Goal: Transaction & Acquisition: Purchase product/service

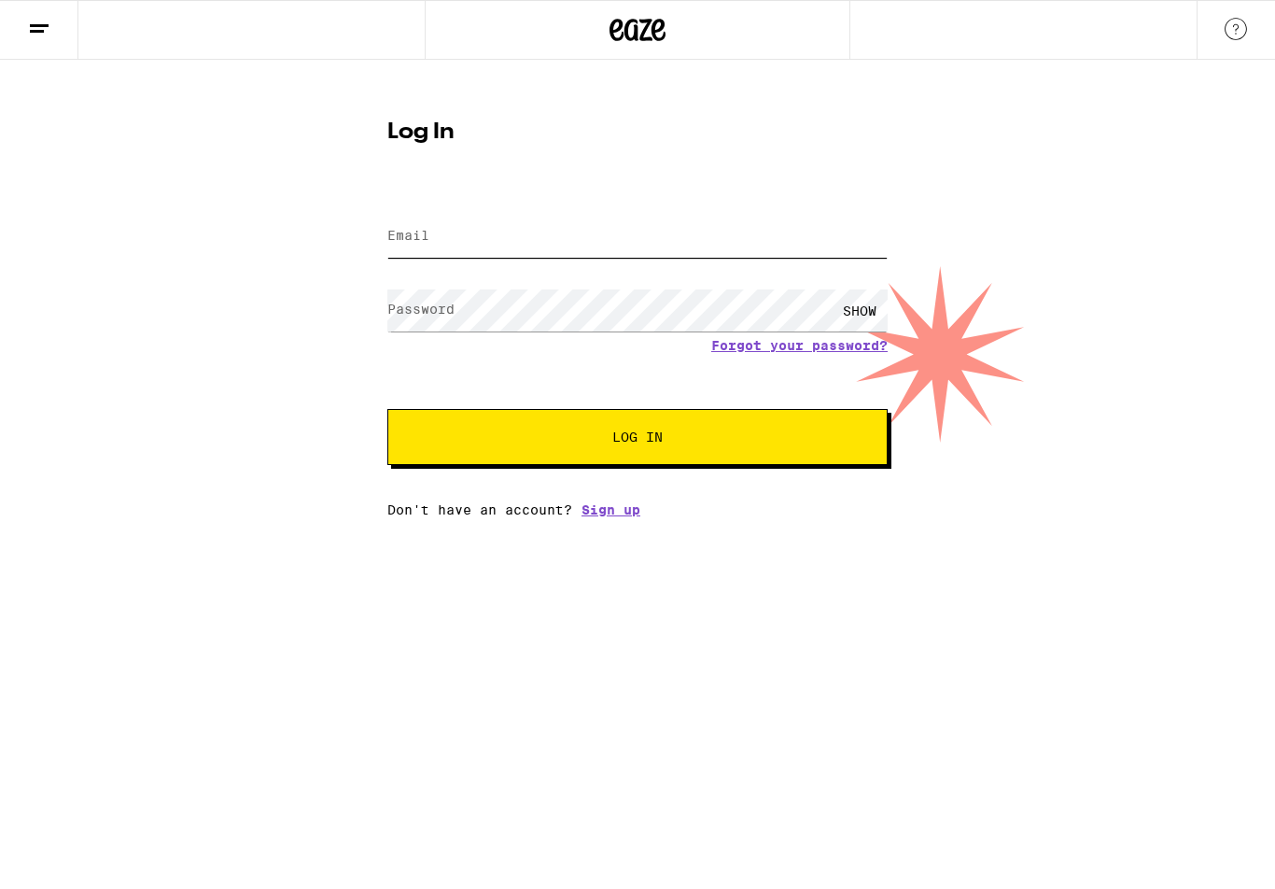
type input "[PERSON_NAME][EMAIL_ADDRESS][PERSON_NAME][DOMAIN_NAME]"
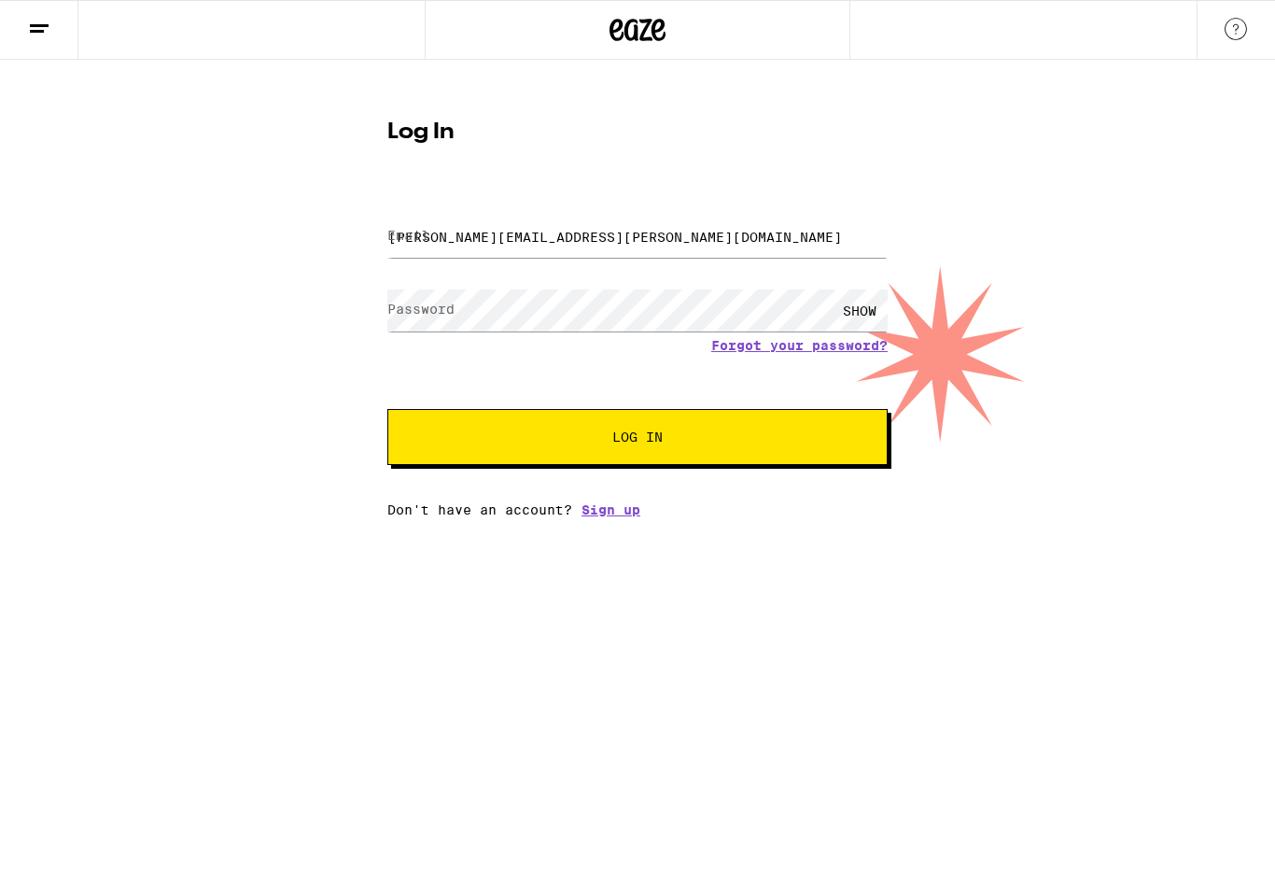
click at [638, 440] on button "Log In" at bounding box center [637, 437] width 500 height 56
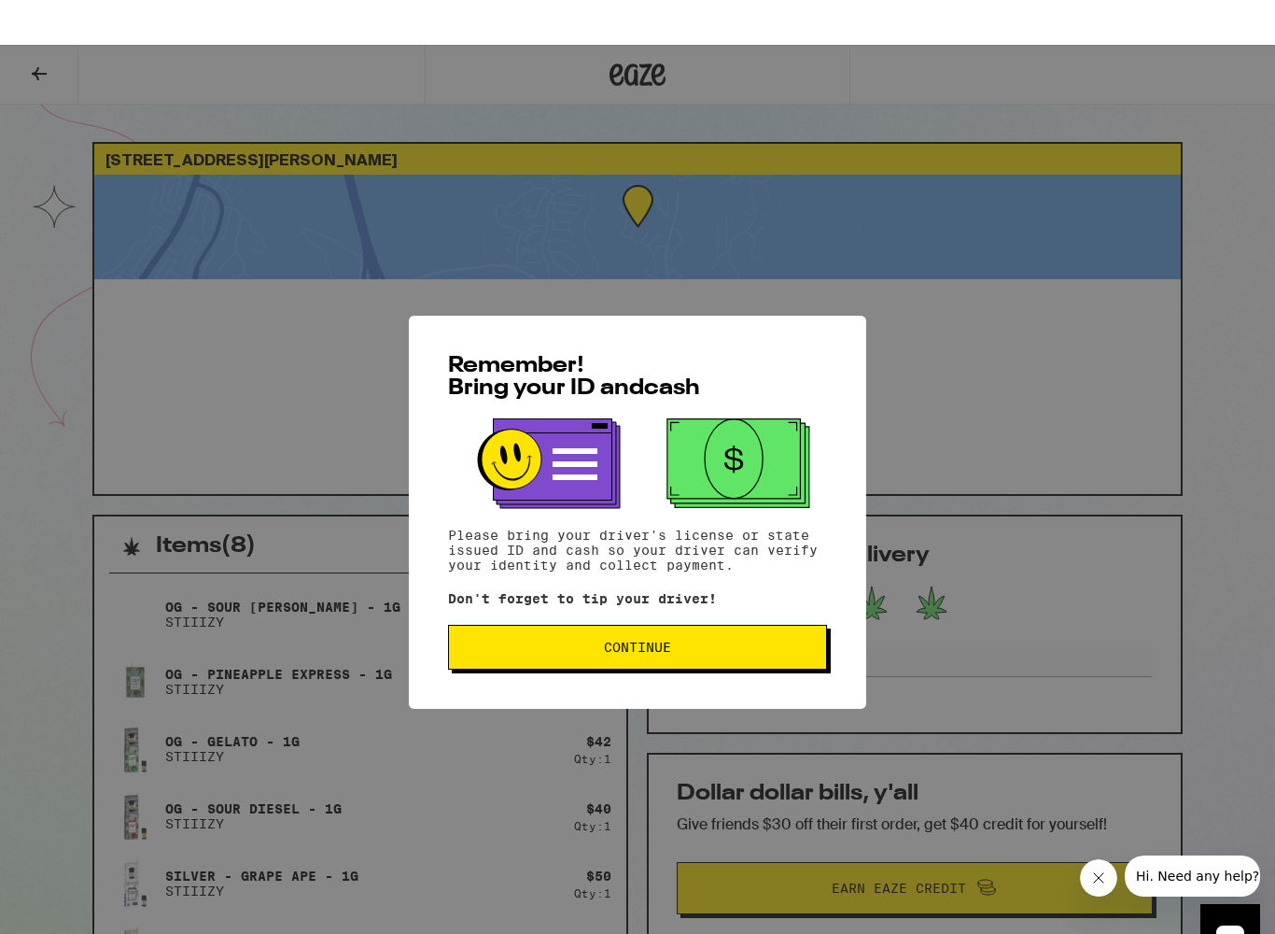
click at [613, 613] on div "Remember! Bring your ID and cash Please bring your driver's license or state is…" at bounding box center [637, 467] width 457 height 393
click at [610, 592] on div "Remember! Bring your ID and cash Please bring your driver's license or state is…" at bounding box center [637, 467] width 457 height 393
click at [620, 614] on div "Remember! Bring your ID and cash Please bring your driver's license or state is…" at bounding box center [637, 467] width 457 height 393
click at [648, 561] on p "Don't forget to tip your driver!" at bounding box center [637, 553] width 379 height 15
click at [633, 561] on p "Don't forget to tip your driver!" at bounding box center [637, 553] width 379 height 15
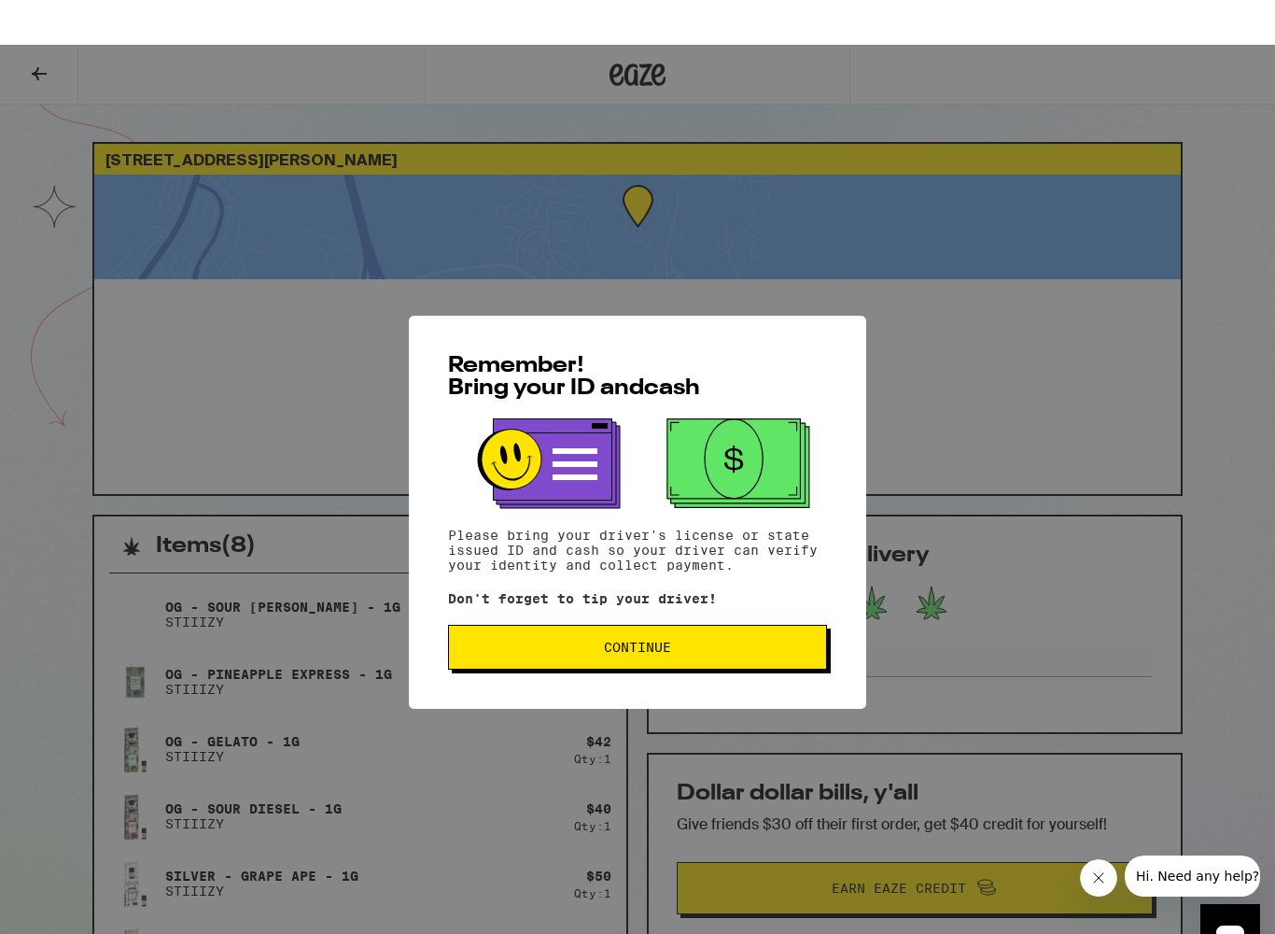
click at [231, 535] on div "Remember! Bring your ID and cash Please bring your driver's license or state is…" at bounding box center [637, 467] width 1275 height 934
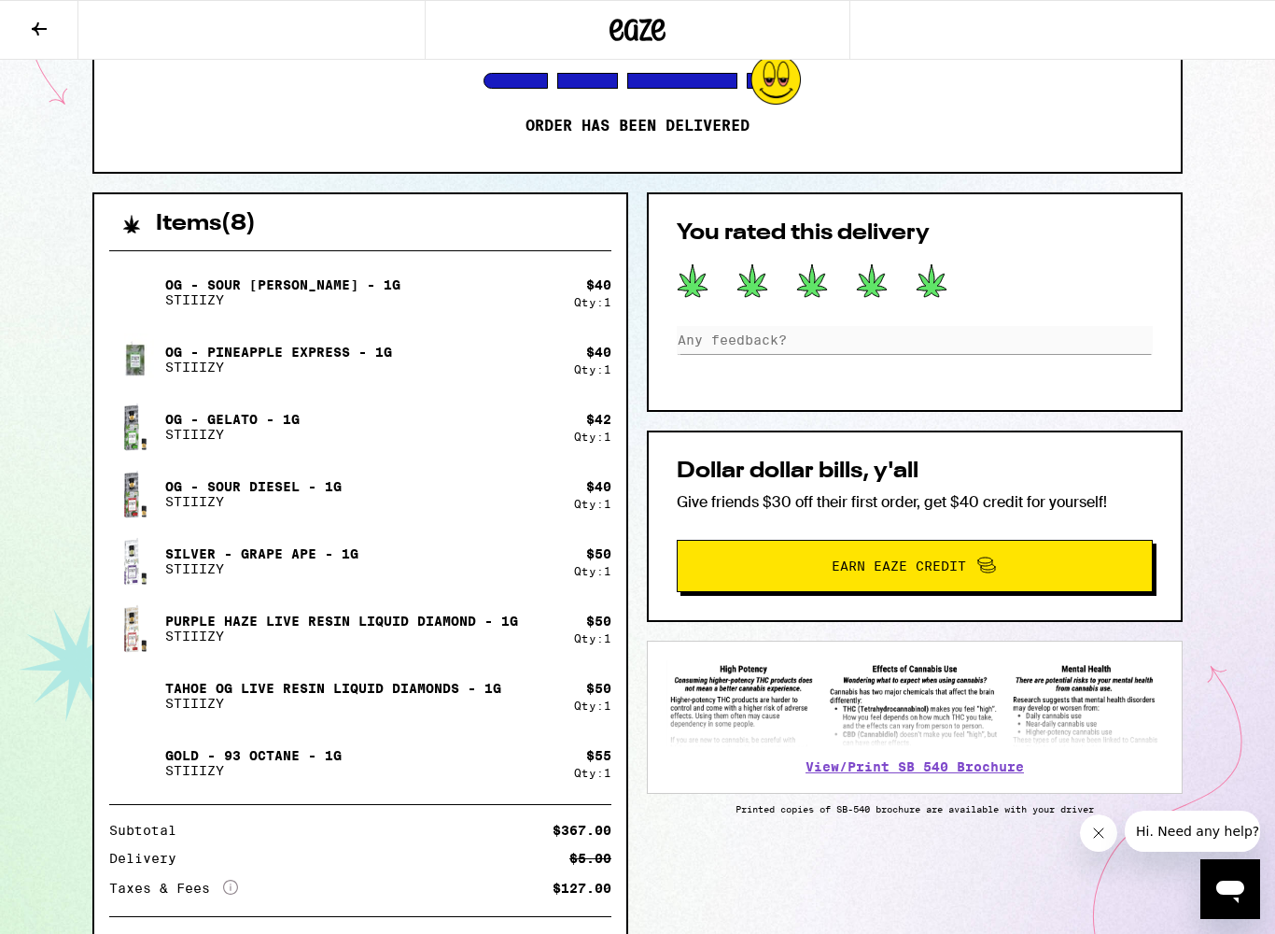
scroll to position [275, 0]
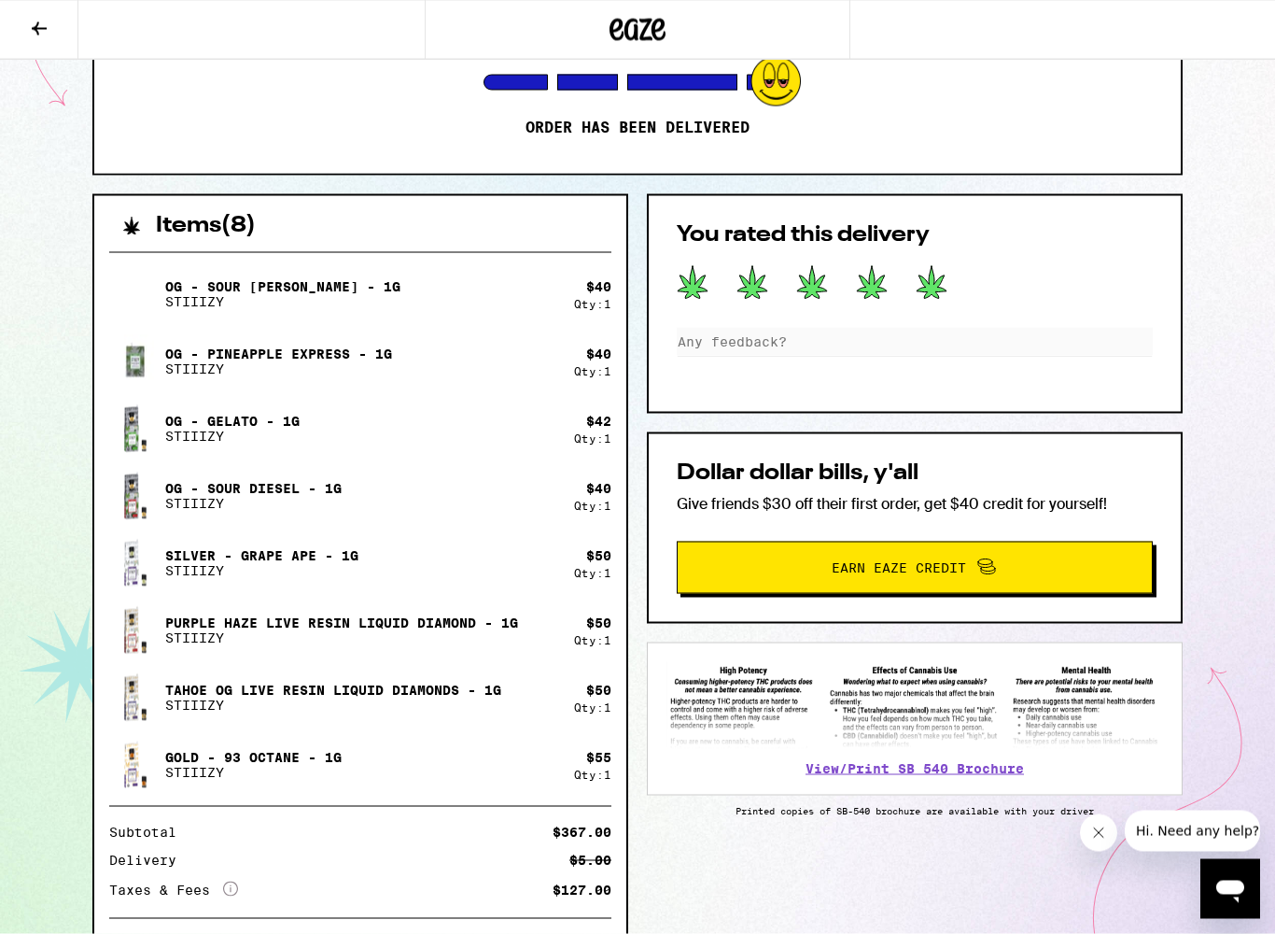
click at [73, 42] on button at bounding box center [39, 30] width 78 height 59
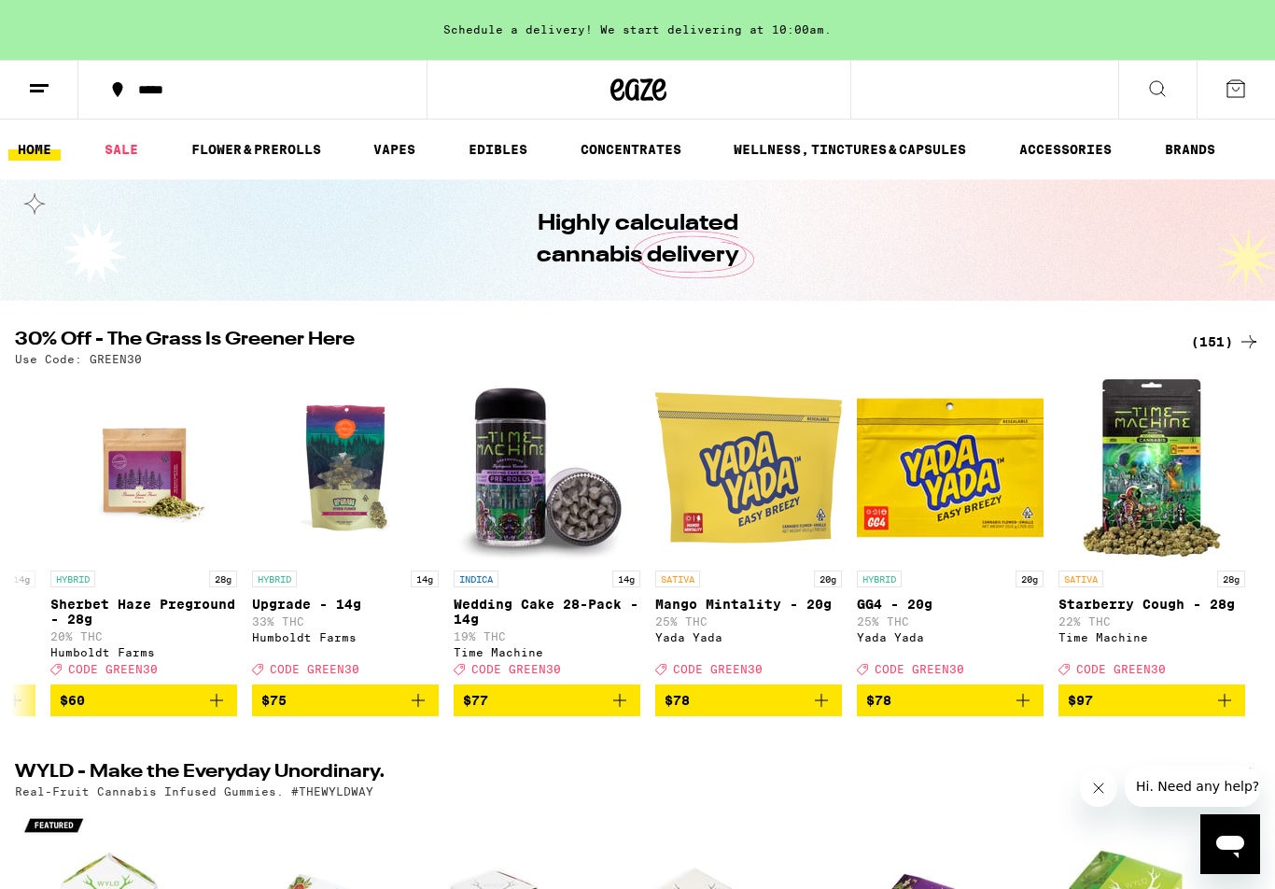
scroll to position [0, 29203]
